Goal: Task Accomplishment & Management: Use online tool/utility

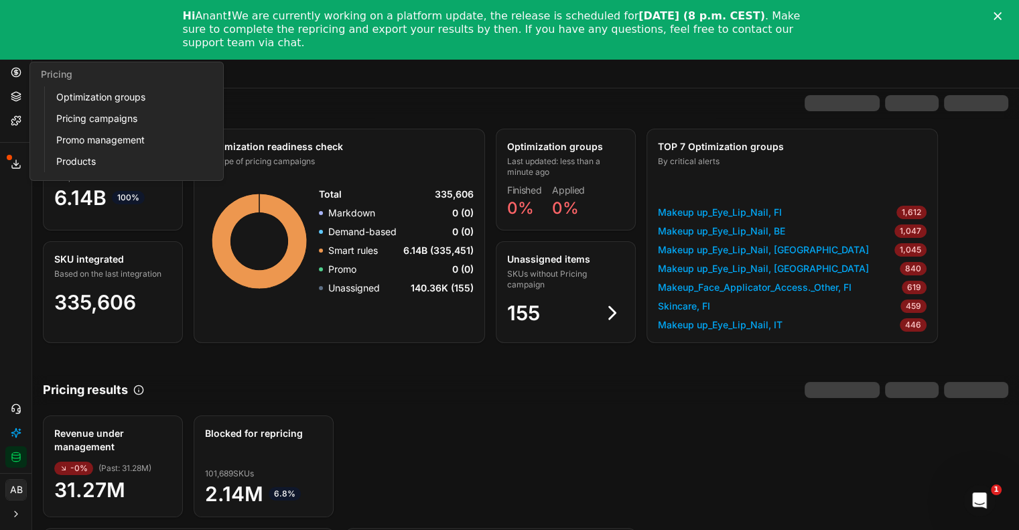
click at [17, 73] on icon at bounding box center [15, 71] width 3 height 3
click at [89, 98] on link "Optimization groups" at bounding box center [129, 97] width 156 height 19
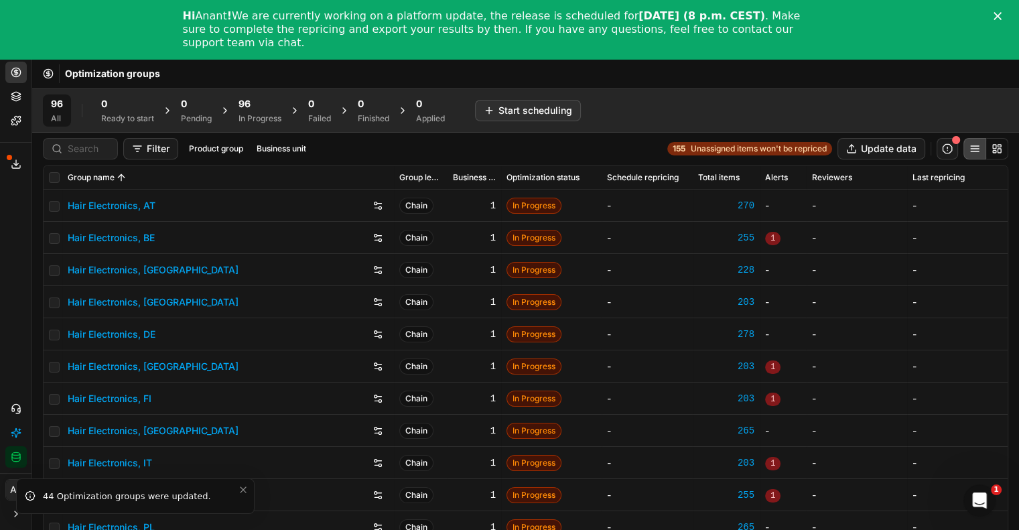
click at [1001, 15] on polygon "Close" at bounding box center [997, 16] width 8 height 8
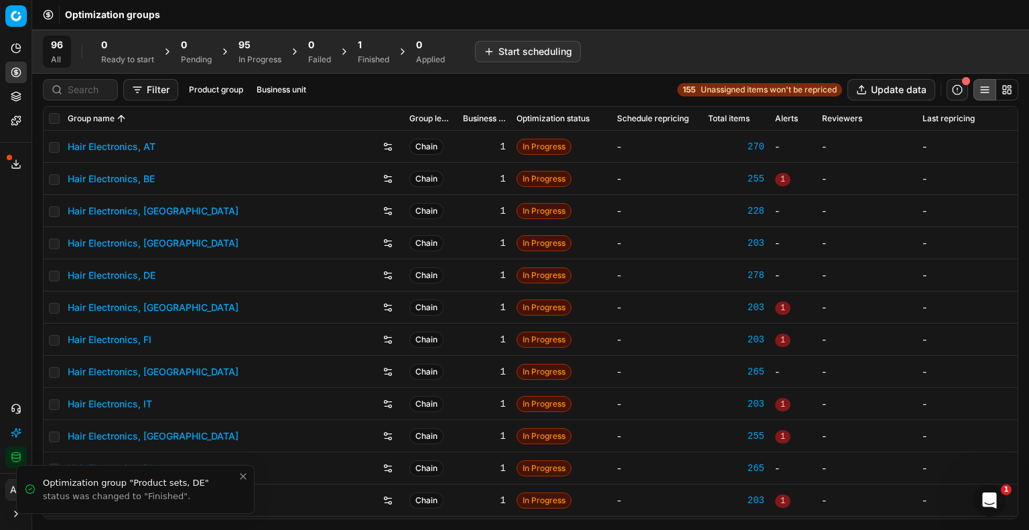
click at [244, 479] on icon "Close toast" at bounding box center [243, 476] width 11 height 11
